Goal: Task Accomplishment & Management: Use online tool/utility

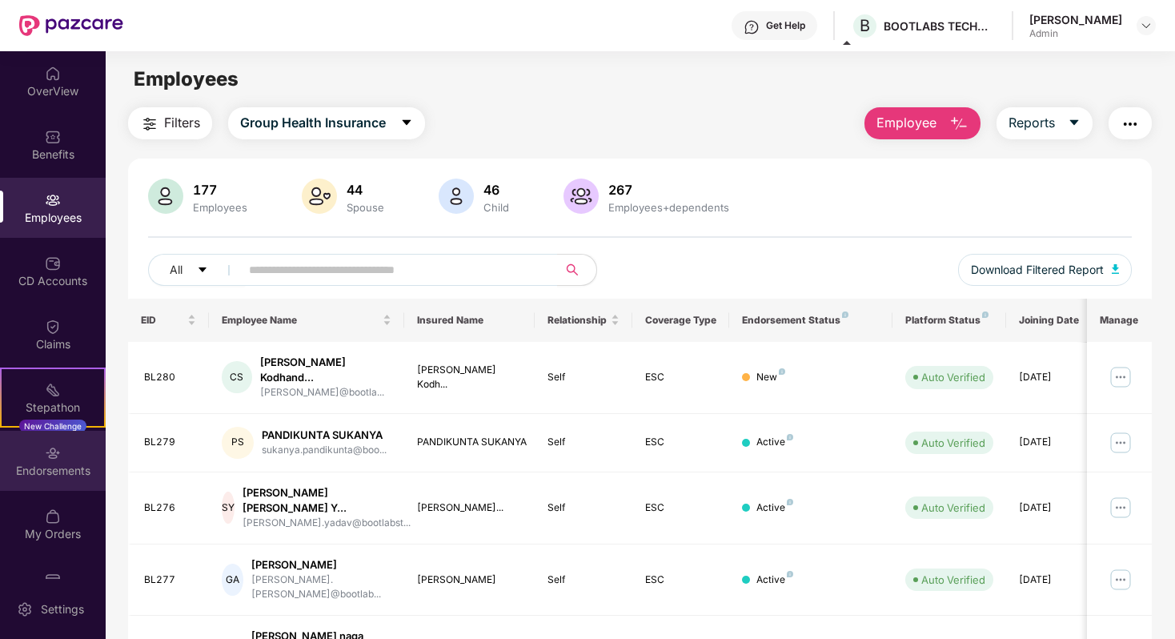
scroll to position [42, 0]
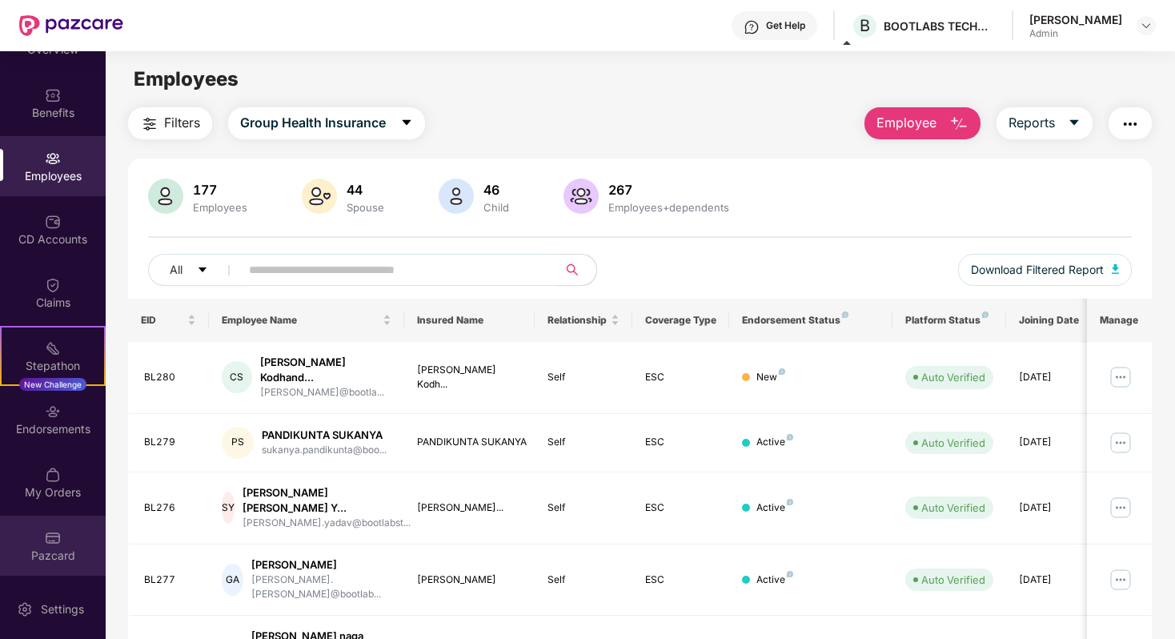
click at [46, 536] on img at bounding box center [53, 538] width 16 height 16
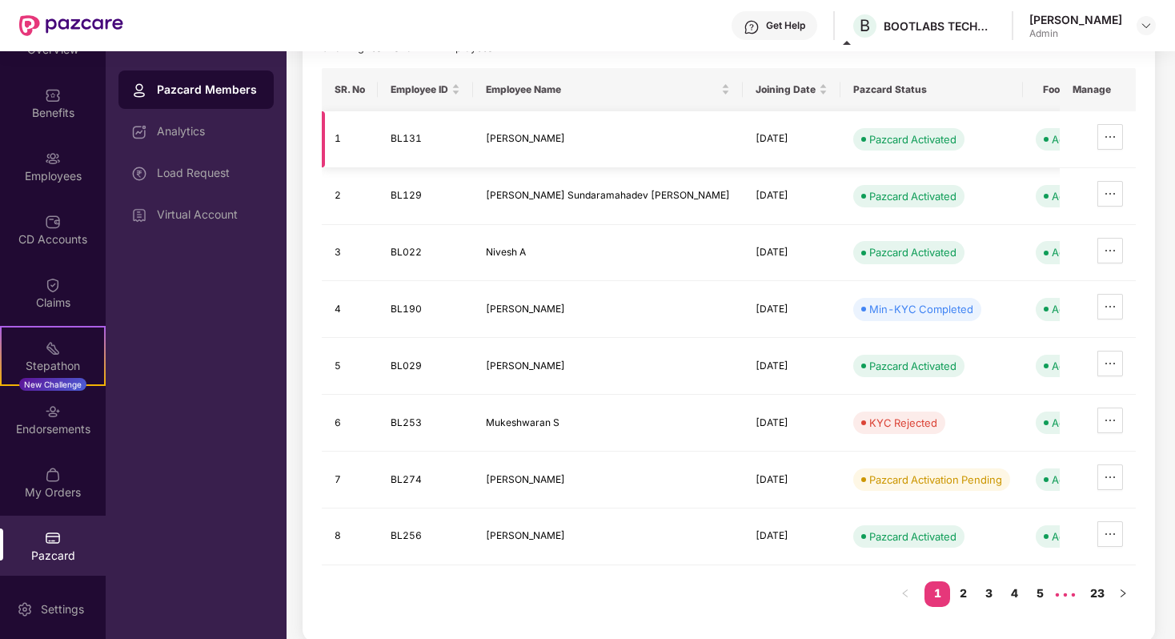
scroll to position [0, 0]
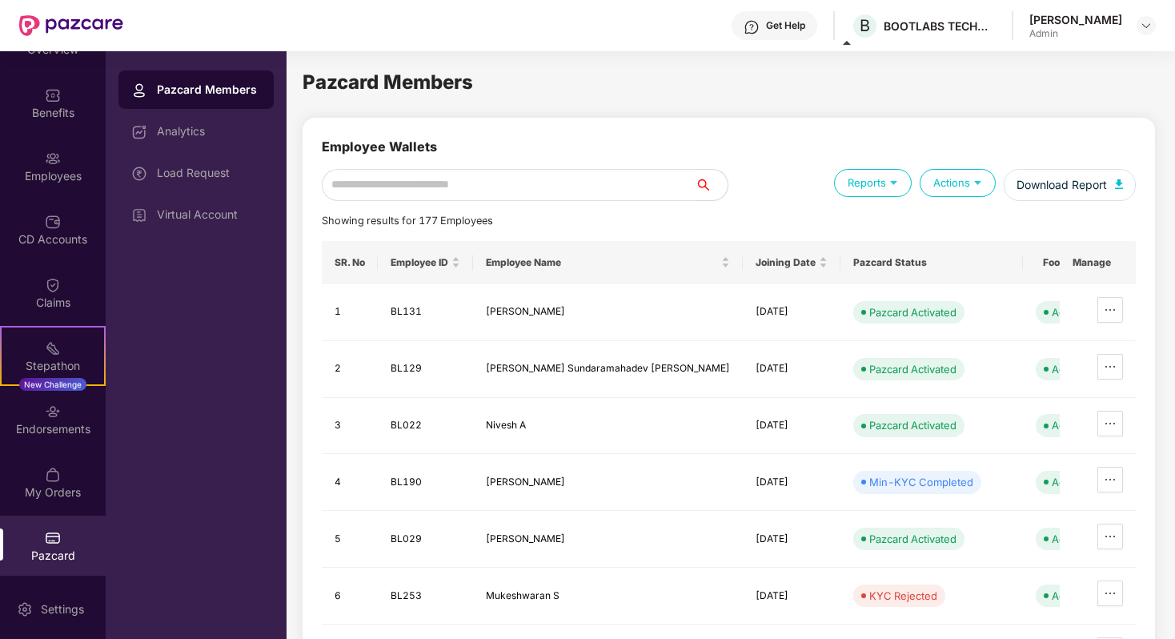
click at [564, 183] on input "text" at bounding box center [509, 185] width 374 height 32
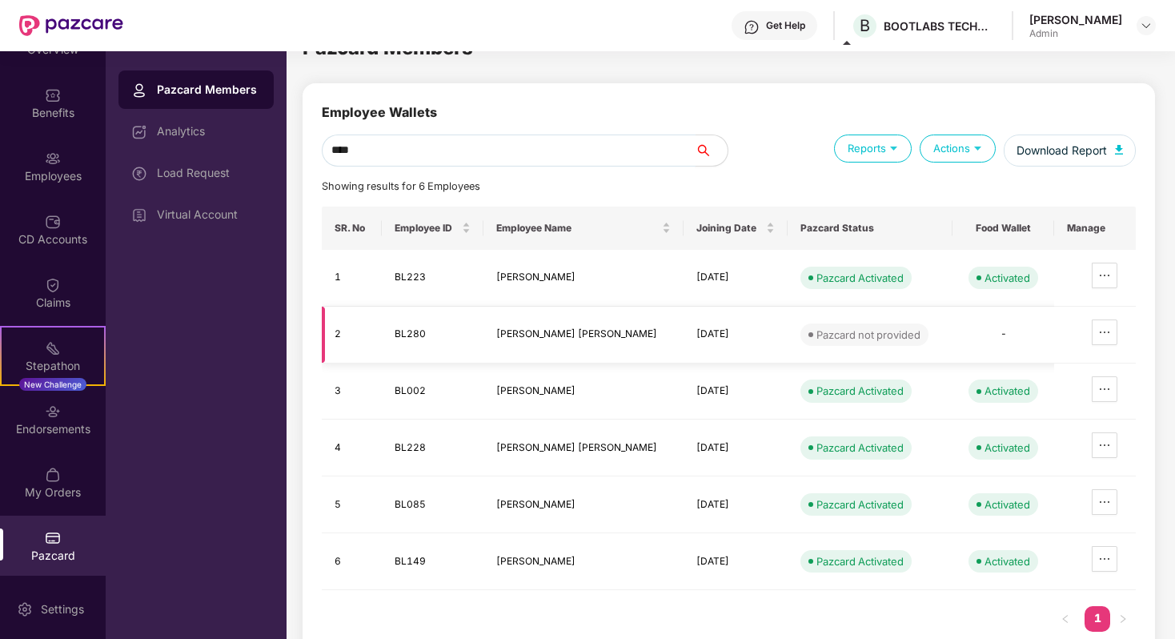
scroll to position [46, 0]
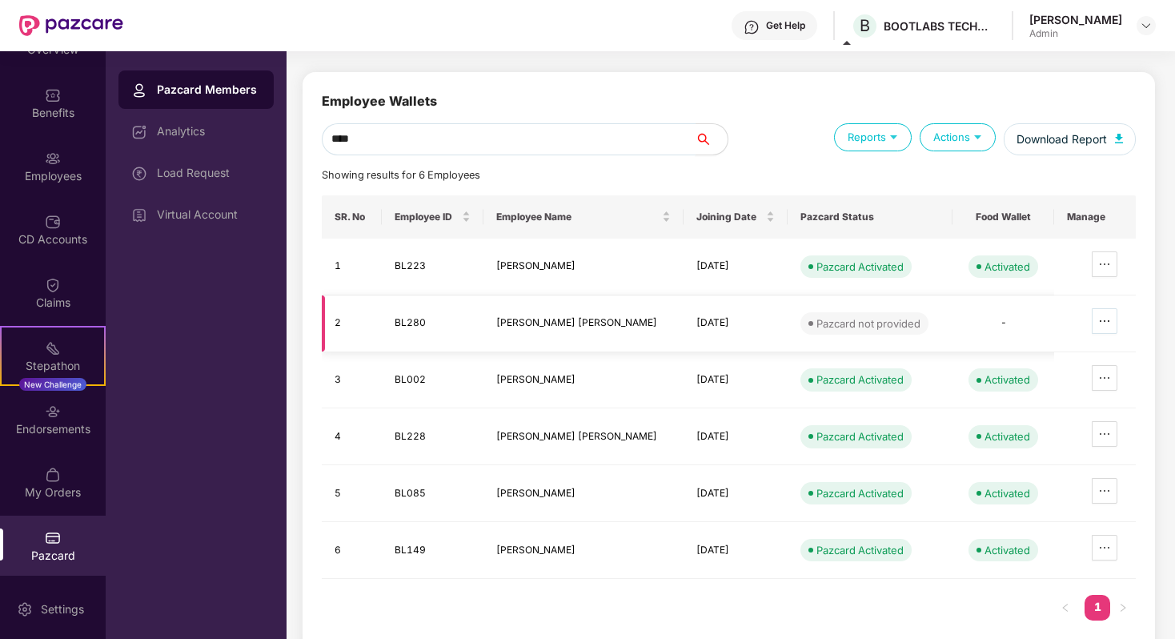
type input "****"
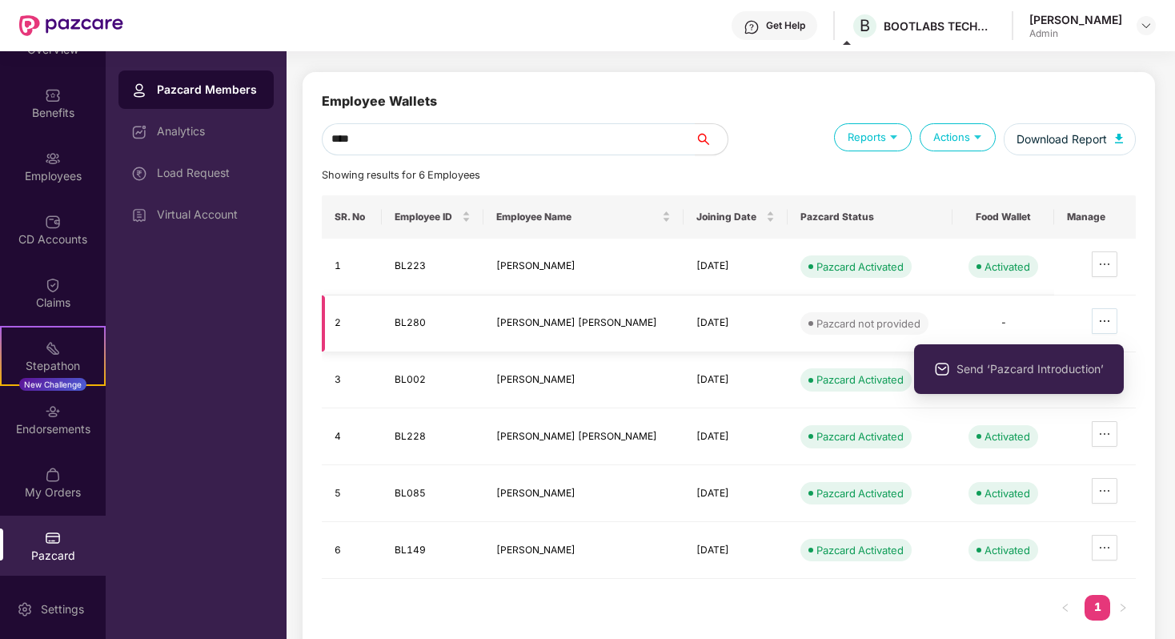
click at [1114, 327] on button "button" at bounding box center [1105, 321] width 26 height 26
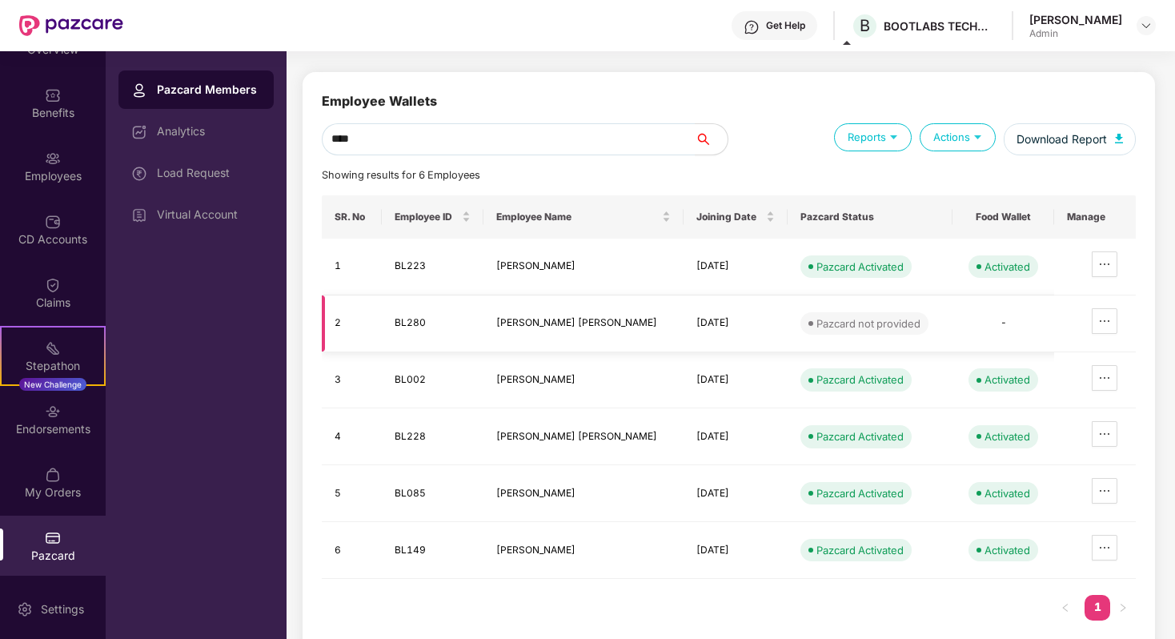
click at [1133, 304] on td at bounding box center [1095, 323] width 82 height 57
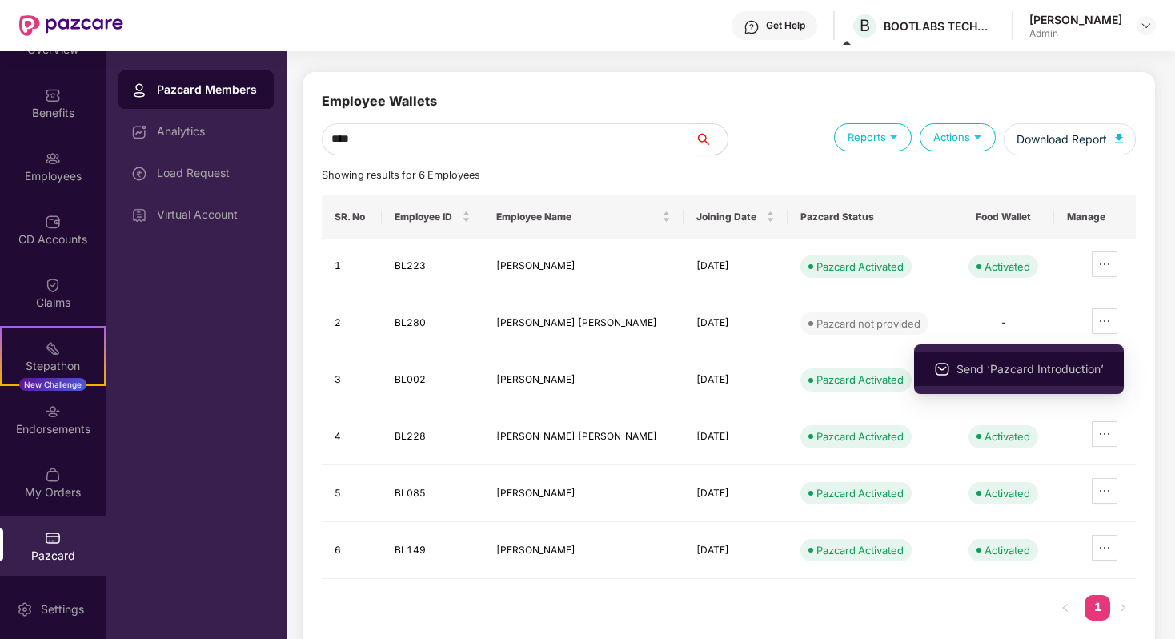
click at [1038, 360] on span "Send ‘Pazcard Introduction’" at bounding box center [1030, 369] width 147 height 18
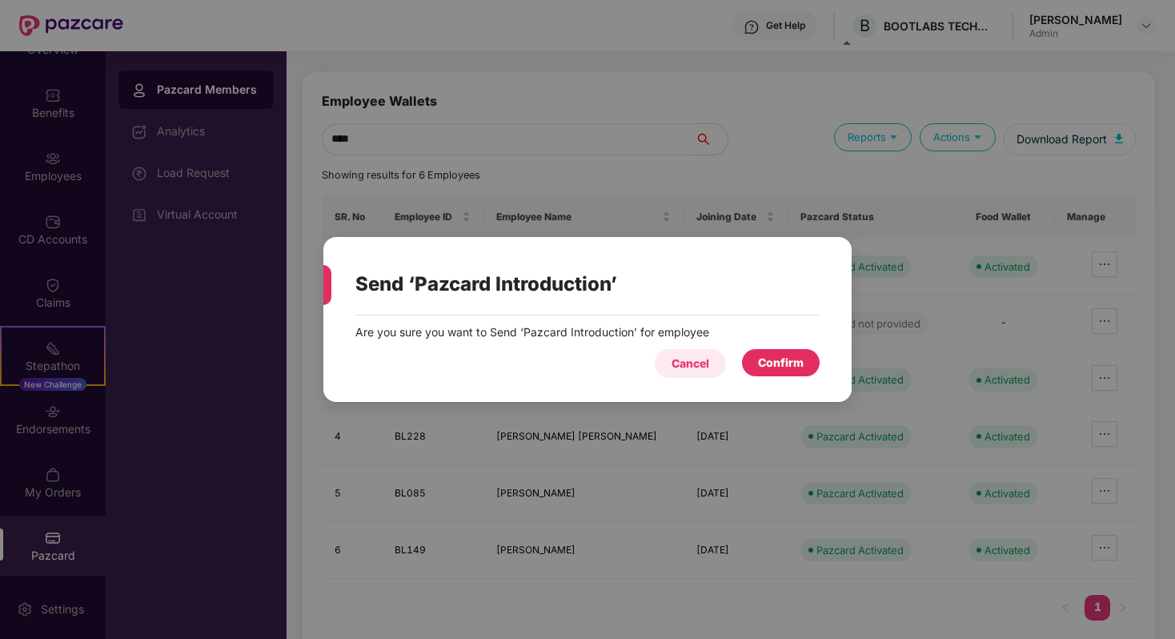
click at [694, 365] on div "Cancel" at bounding box center [691, 364] width 38 height 18
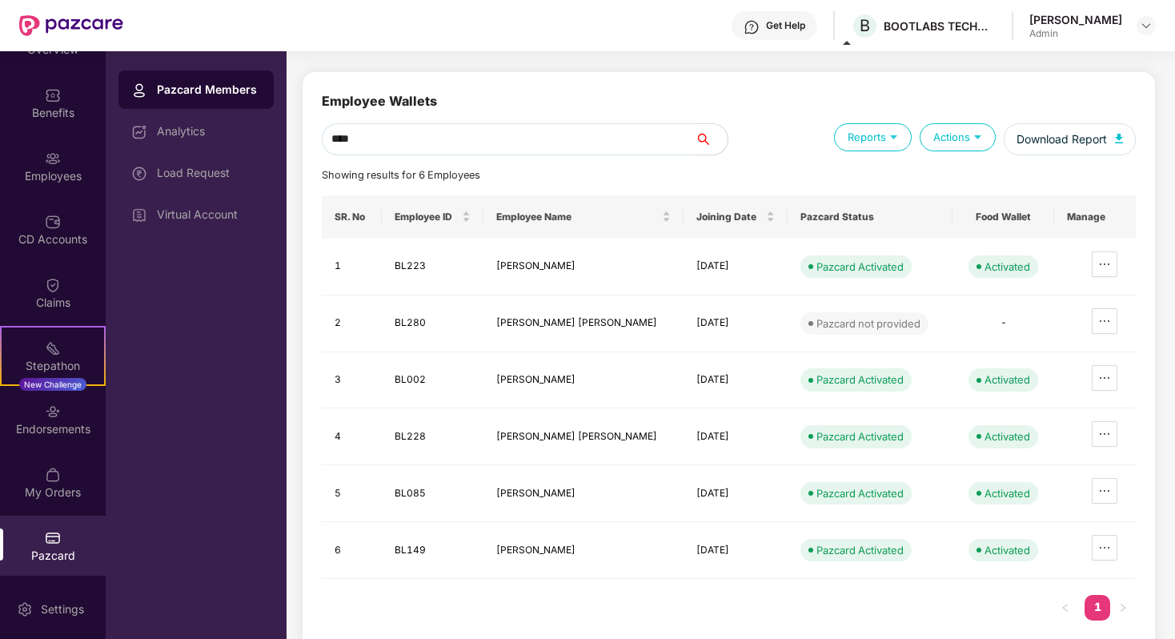
click at [950, 137] on div "Actions" at bounding box center [958, 137] width 76 height 28
click at [954, 138] on div "Actions" at bounding box center [958, 137] width 76 height 28
click at [954, 136] on div "Actions" at bounding box center [958, 137] width 76 height 28
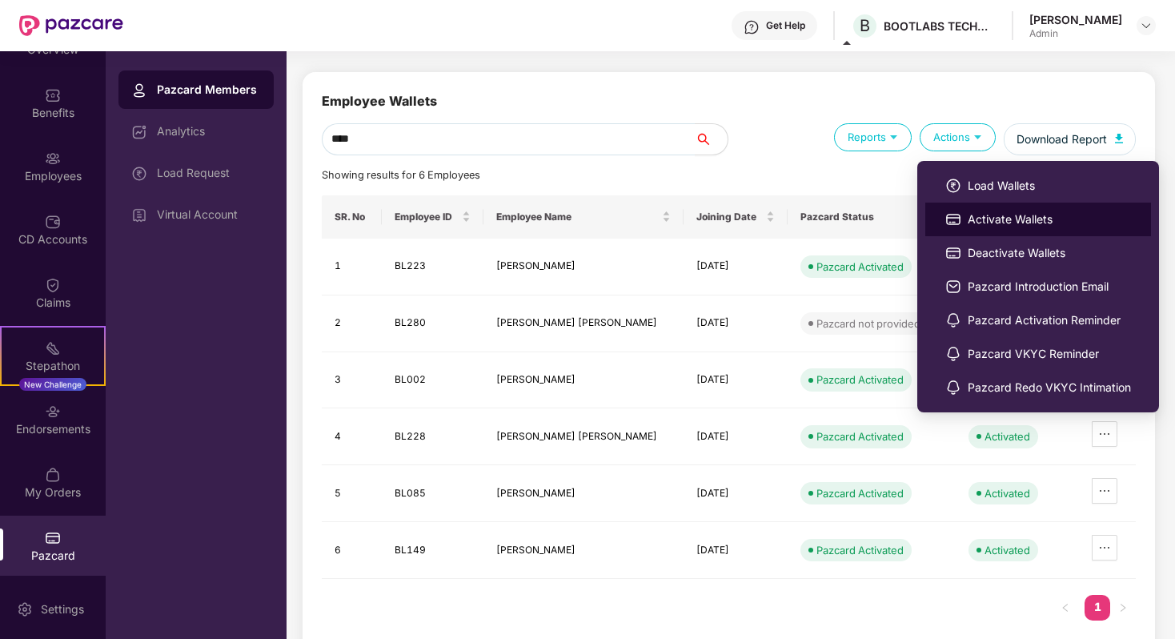
click at [978, 215] on span "Activate Wallets" at bounding box center [1049, 220] width 163 height 18
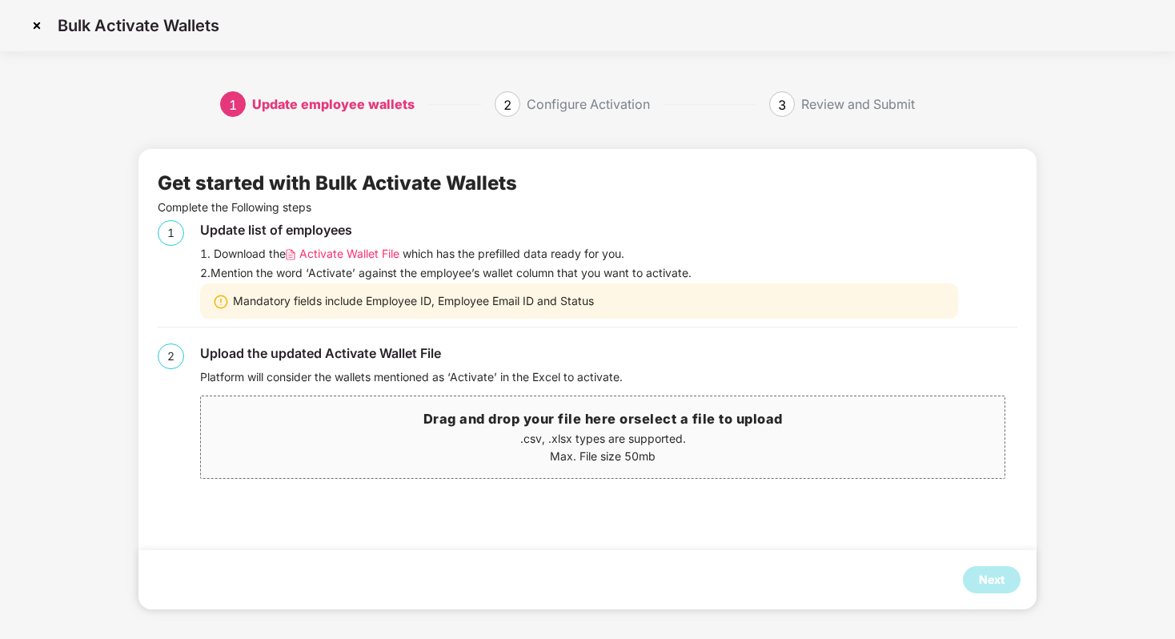
scroll to position [0, 0]
click at [342, 257] on span "Activate Wallet File" at bounding box center [349, 254] width 100 height 18
click at [588, 445] on p ".csv, .xlsx types are supported." at bounding box center [603, 439] width 804 height 18
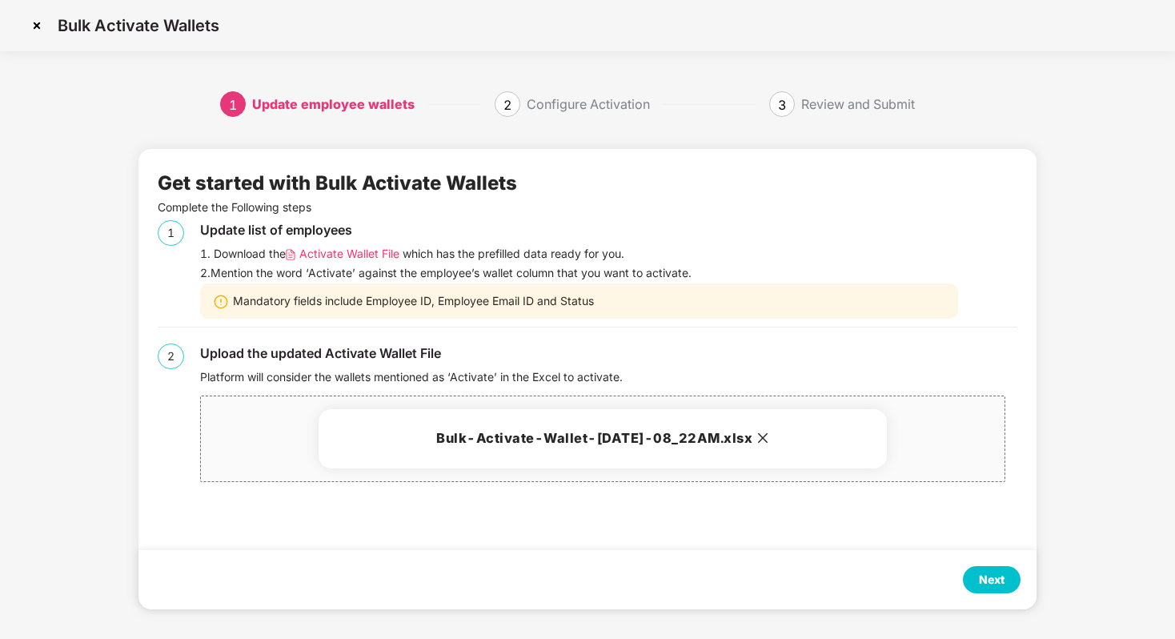
click at [977, 576] on div "Next" at bounding box center [992, 579] width 58 height 27
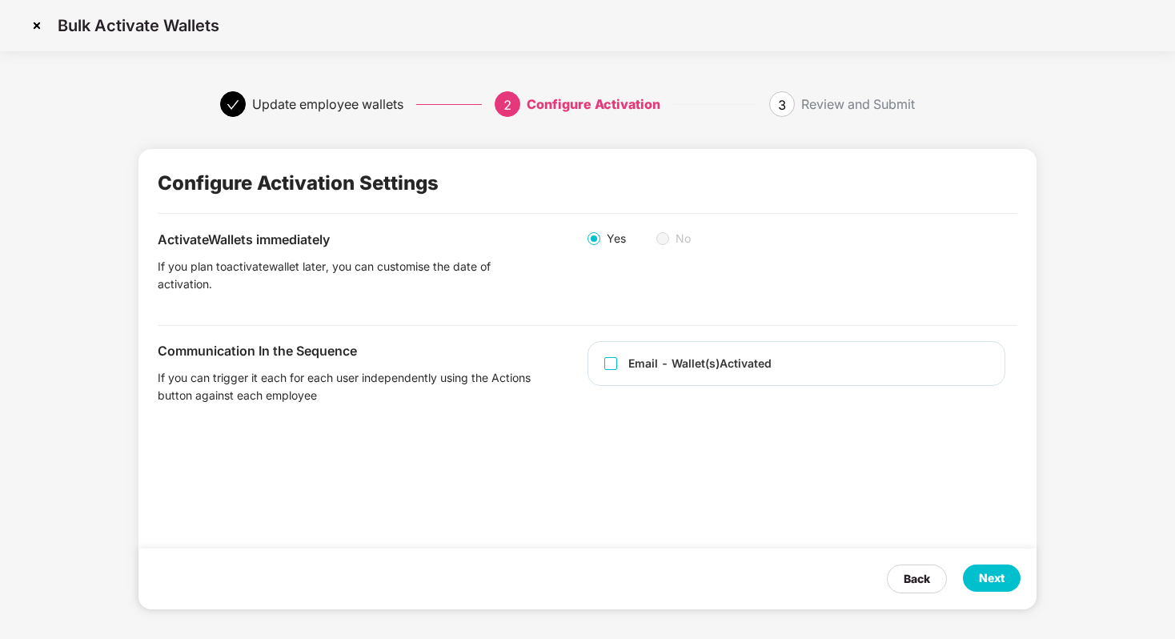
click at [603, 361] on div "Email - Wallet(s) Activated" at bounding box center [797, 363] width 418 height 45
click at [994, 578] on div "Next" at bounding box center [992, 578] width 26 height 18
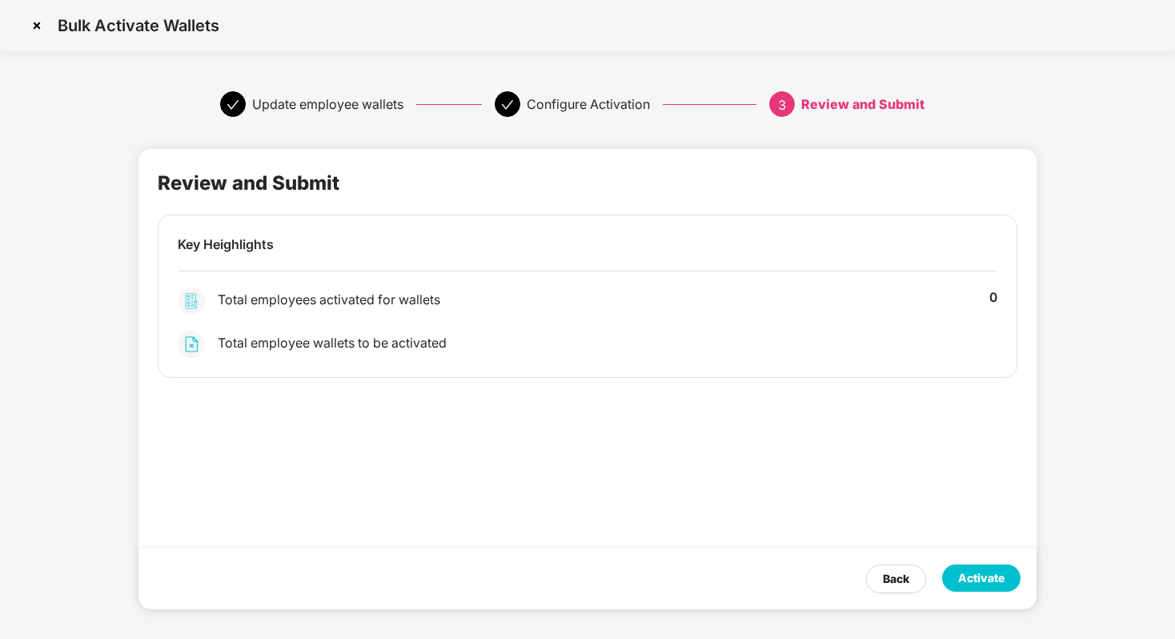
click at [994, 578] on div "Activate" at bounding box center [981, 578] width 46 height 18
